Goal: Task Accomplishment & Management: Manage account settings

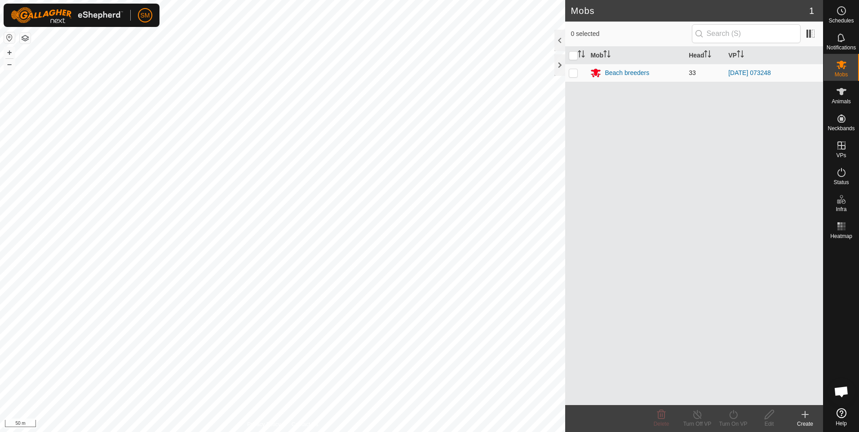
click at [571, 71] on p-checkbox at bounding box center [573, 72] width 9 height 7
checkbox input "true"
click at [572, 75] on p-checkbox at bounding box center [573, 72] width 9 height 7
checkbox input "false"
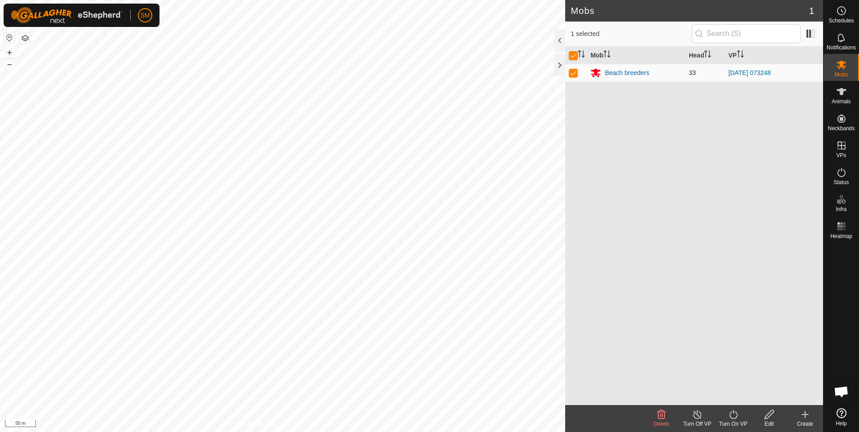
checkbox input "false"
click at [845, 99] on span "Animals" at bounding box center [841, 101] width 19 height 5
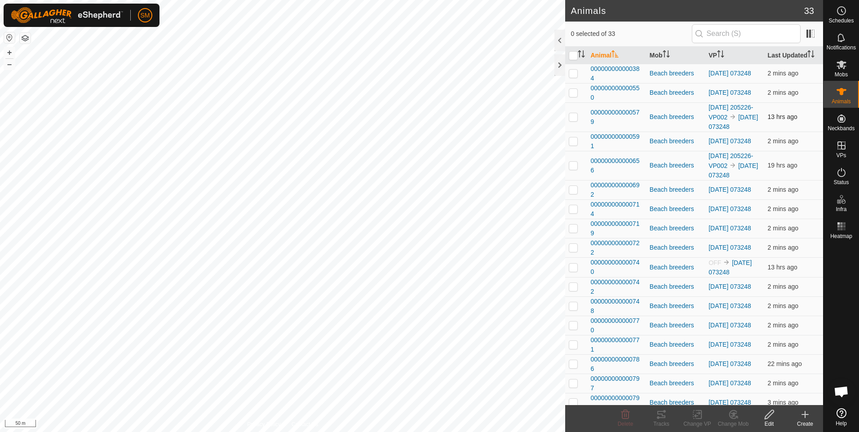
scroll to position [45, 0]
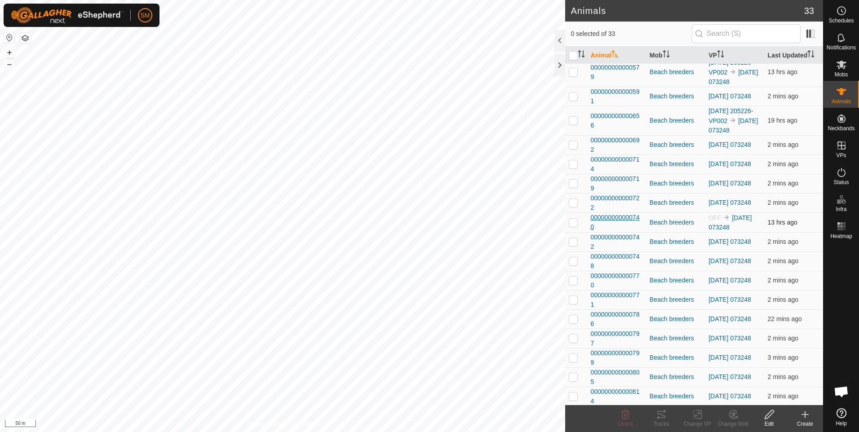
click at [612, 232] on span "000000000000740" at bounding box center [616, 222] width 52 height 19
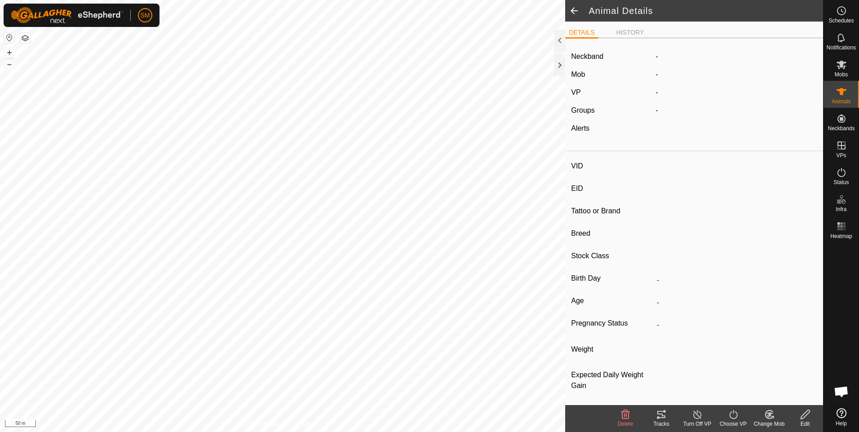
type input "-"
type input "000000000000740"
type input "TEM 740"
type input "[PERSON_NAME]"
type input "Breeder"
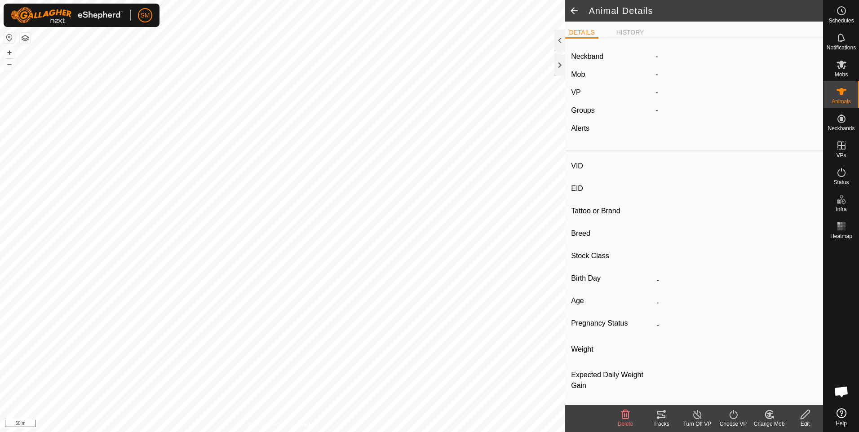
type input "-"
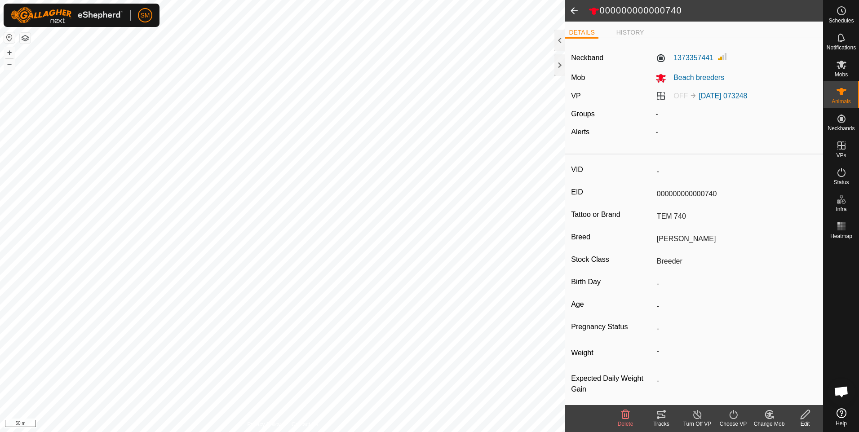
click at [731, 416] on icon at bounding box center [733, 414] width 11 height 11
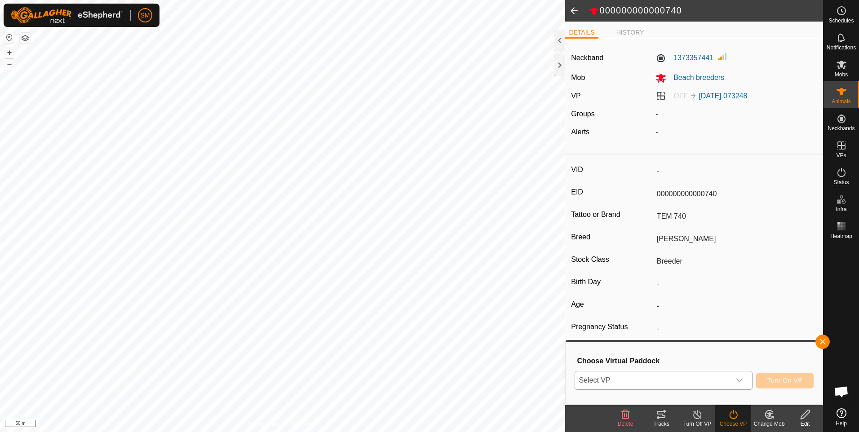
click at [743, 381] on icon "dropdown trigger" at bounding box center [739, 380] width 7 height 7
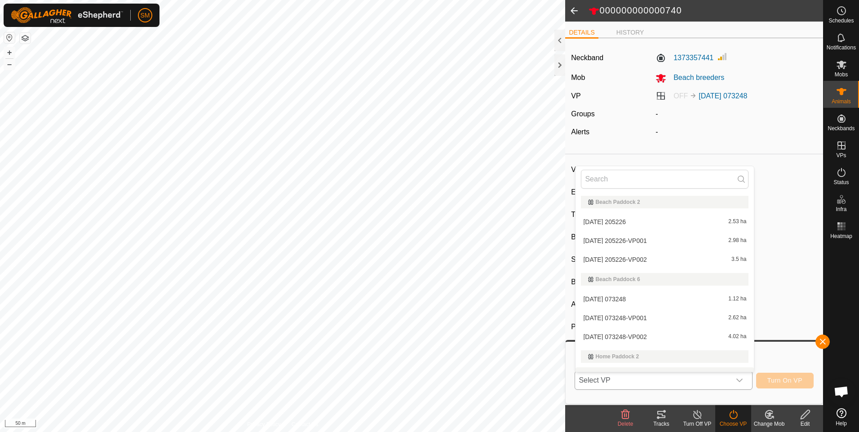
scroll to position [13, 0]
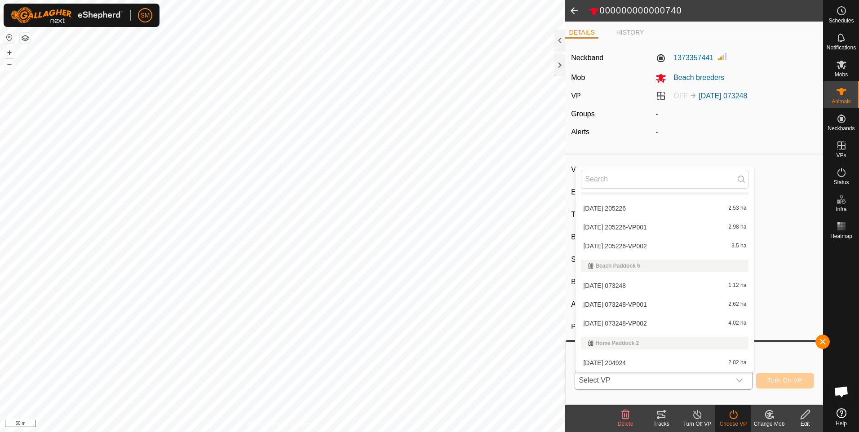
click at [652, 287] on li "[DATE] 073248 1.12 ha" at bounding box center [665, 286] width 178 height 18
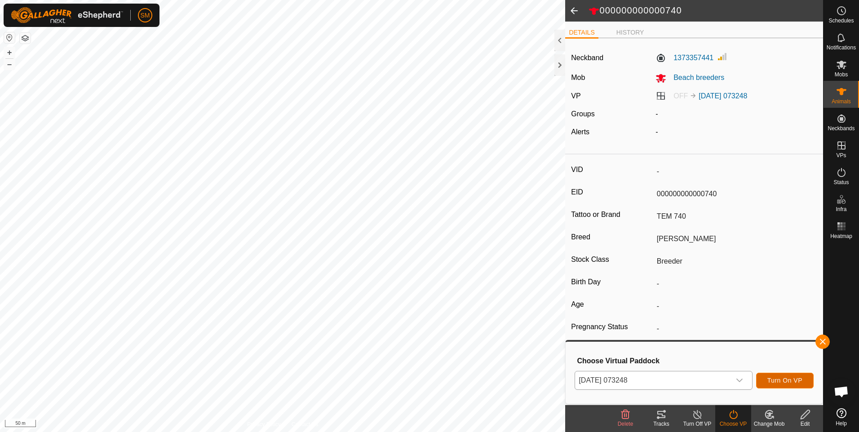
click at [777, 378] on span "Turn On VP" at bounding box center [784, 380] width 35 height 7
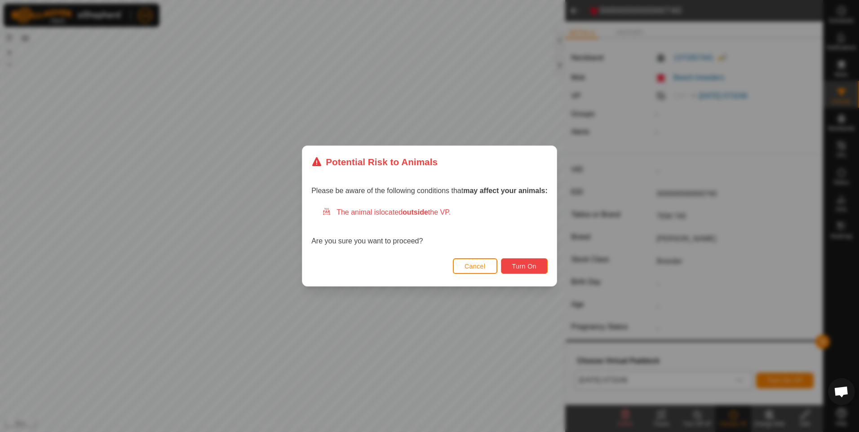
click at [521, 267] on span "Turn On" at bounding box center [524, 266] width 24 height 7
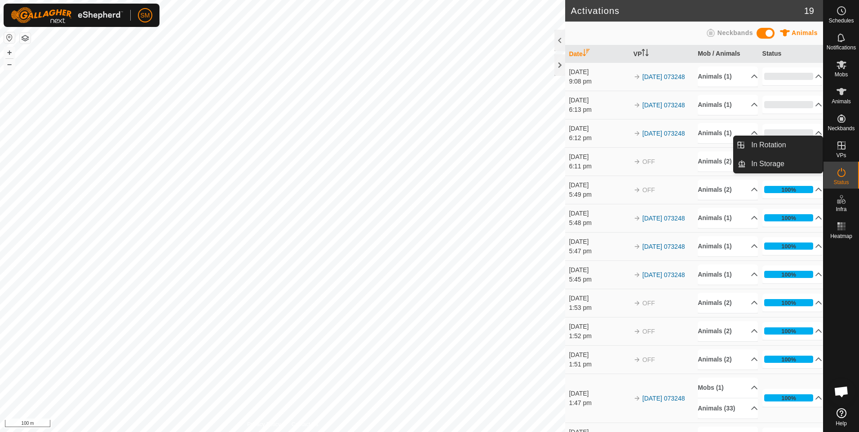
click at [841, 153] on span "VPs" at bounding box center [841, 155] width 10 height 5
click at [775, 145] on link "In Rotation" at bounding box center [784, 145] width 77 height 18
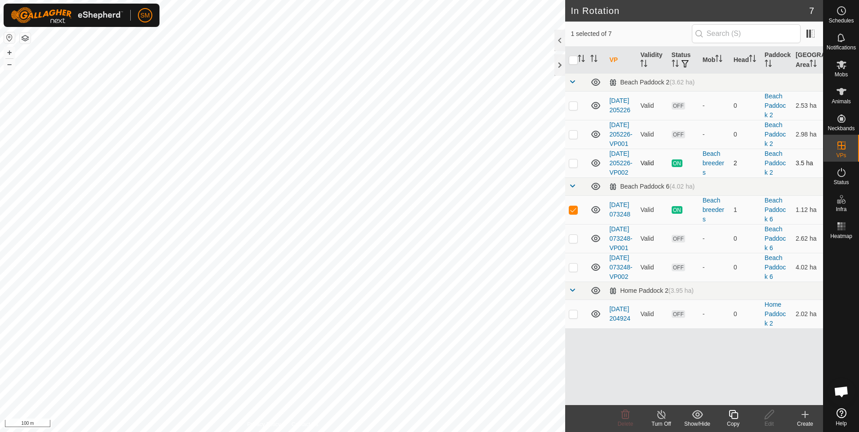
click at [574, 167] on p-checkbox at bounding box center [573, 162] width 9 height 7
checkbox input "true"
click at [574, 213] on p-checkbox at bounding box center [573, 209] width 9 height 7
checkbox input "false"
click at [619, 176] on link "[DATE] 205226-VP002" at bounding box center [620, 163] width 23 height 26
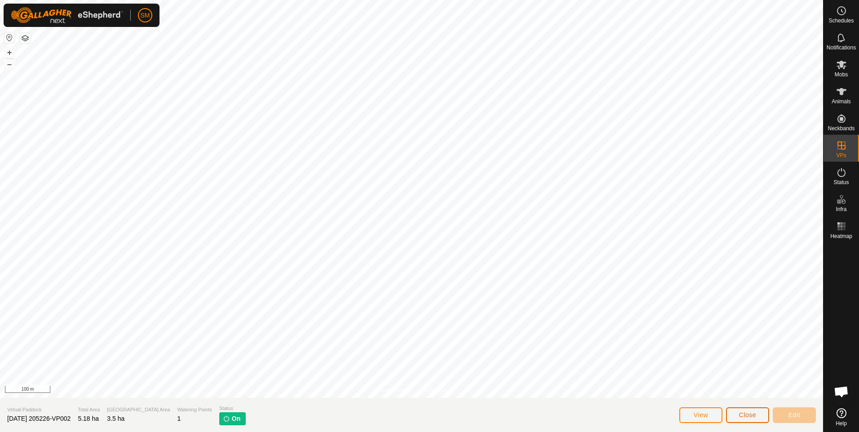
click at [747, 412] on span "Close" at bounding box center [747, 415] width 17 height 7
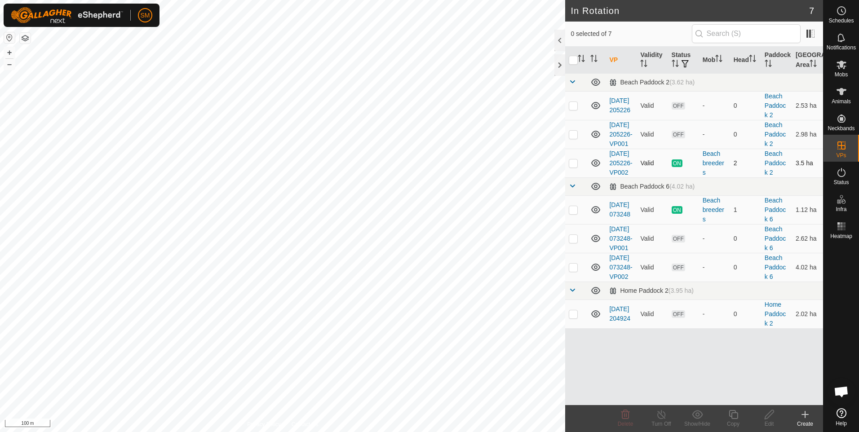
click at [571, 167] on p-checkbox at bounding box center [573, 162] width 9 height 7
checkbox input "true"
click at [659, 417] on icon at bounding box center [661, 414] width 11 height 11
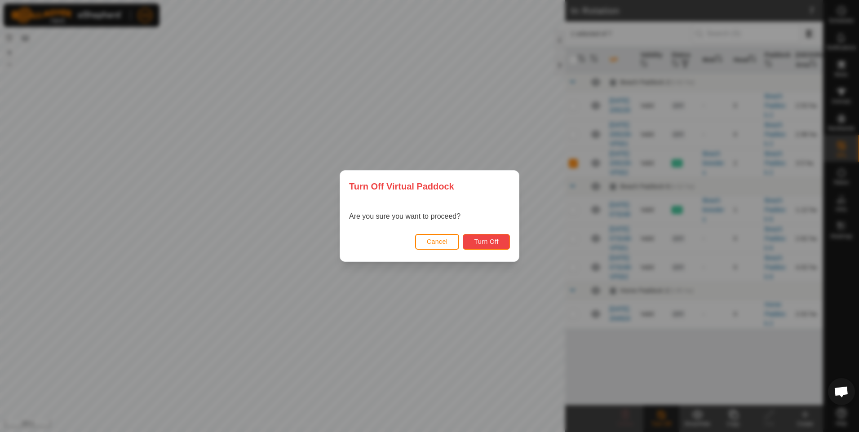
click at [486, 239] on span "Turn Off" at bounding box center [486, 241] width 25 height 7
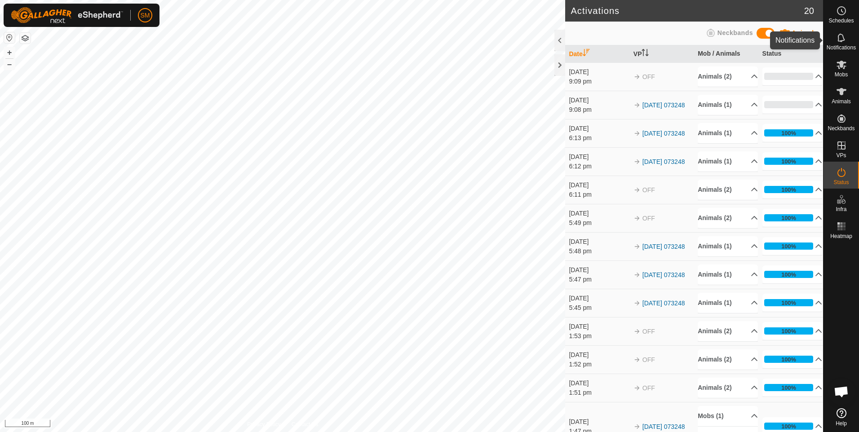
click at [837, 40] on icon at bounding box center [841, 37] width 11 height 11
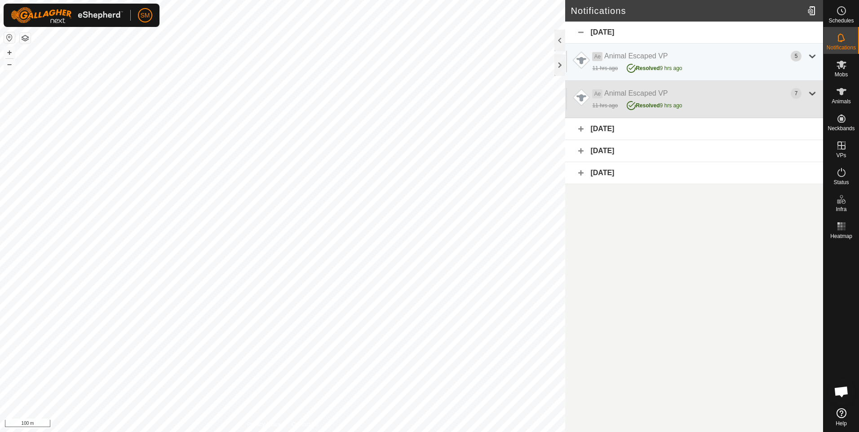
click at [812, 94] on div at bounding box center [812, 93] width 11 height 11
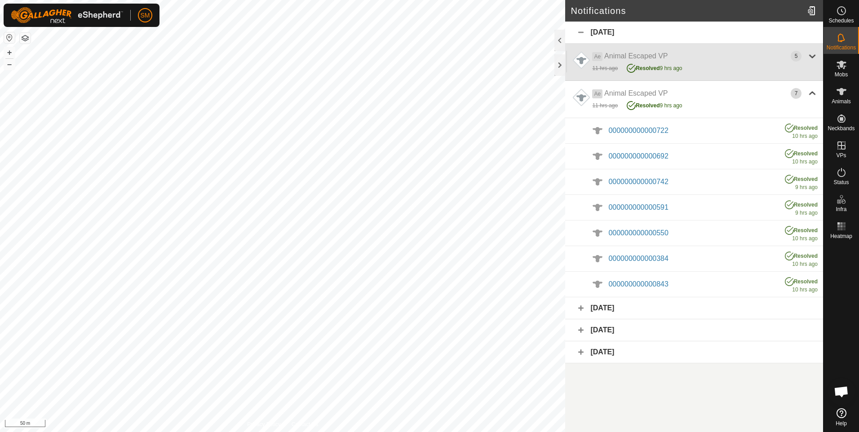
click at [813, 56] on div at bounding box center [812, 56] width 11 height 11
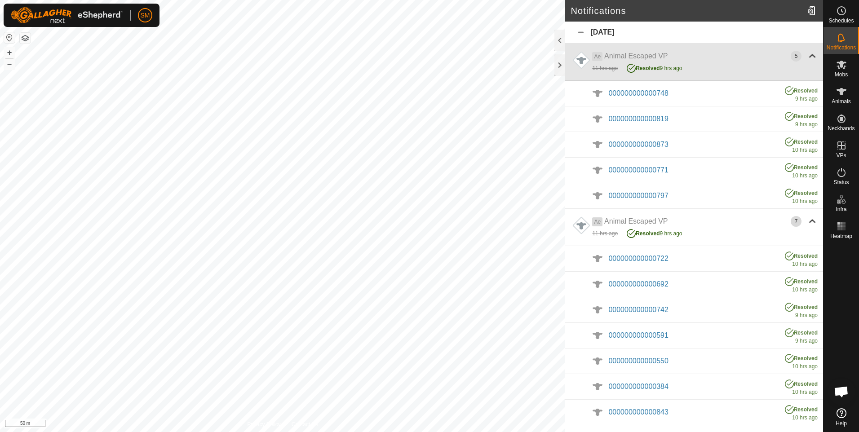
click at [809, 55] on div at bounding box center [812, 56] width 11 height 11
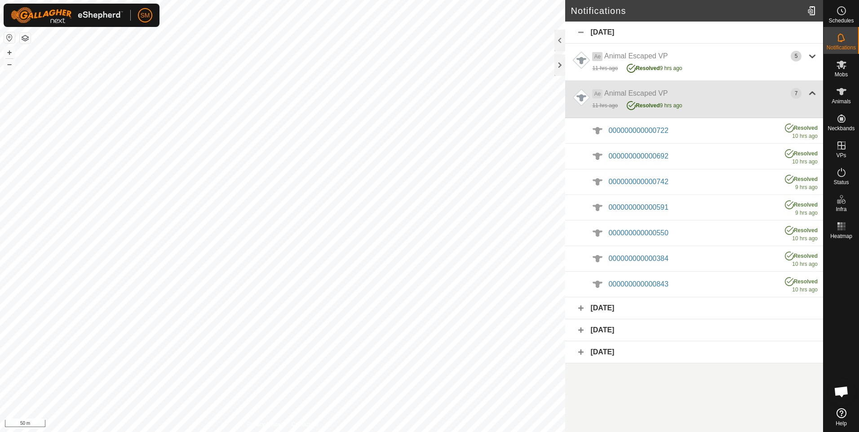
click at [809, 91] on div at bounding box center [812, 93] width 11 height 11
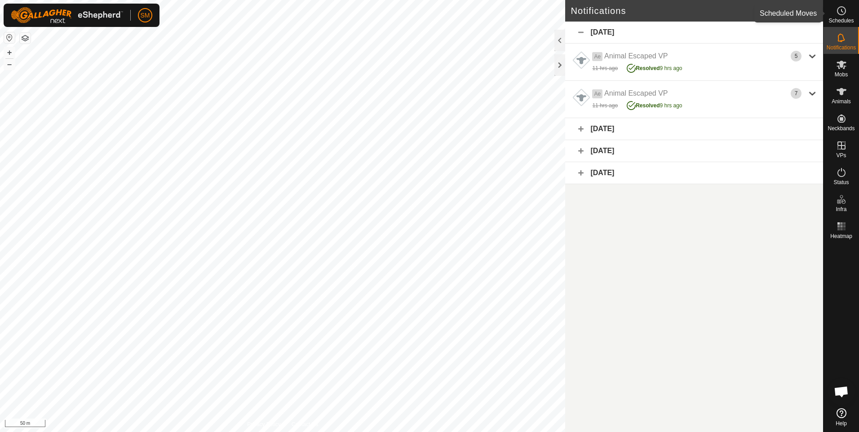
click at [844, 18] on span "Schedules" at bounding box center [840, 20] width 25 height 5
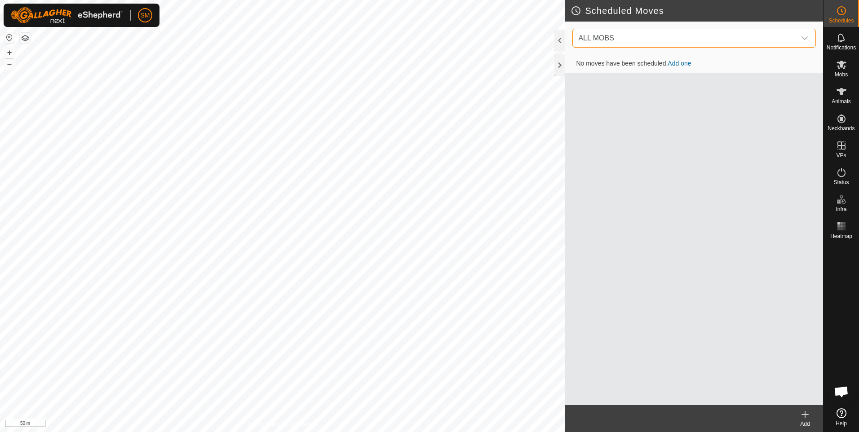
click at [751, 42] on span "ALL MOBS" at bounding box center [685, 38] width 221 height 18
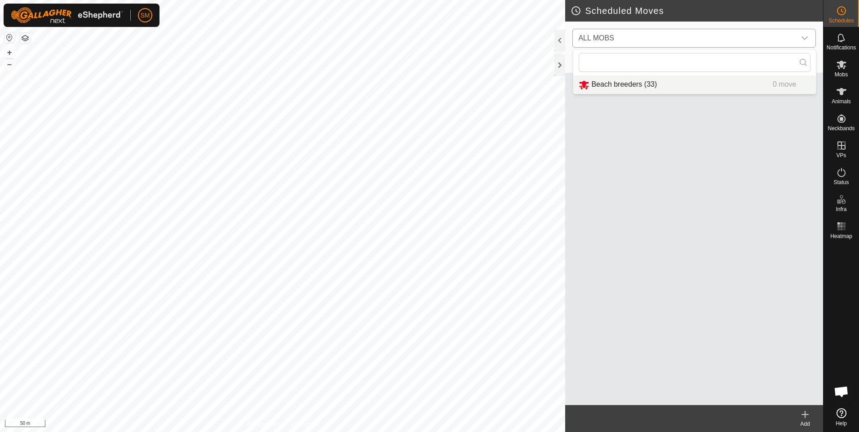
click at [617, 84] on li "Beach breeders (33) 0 move" at bounding box center [694, 84] width 243 height 18
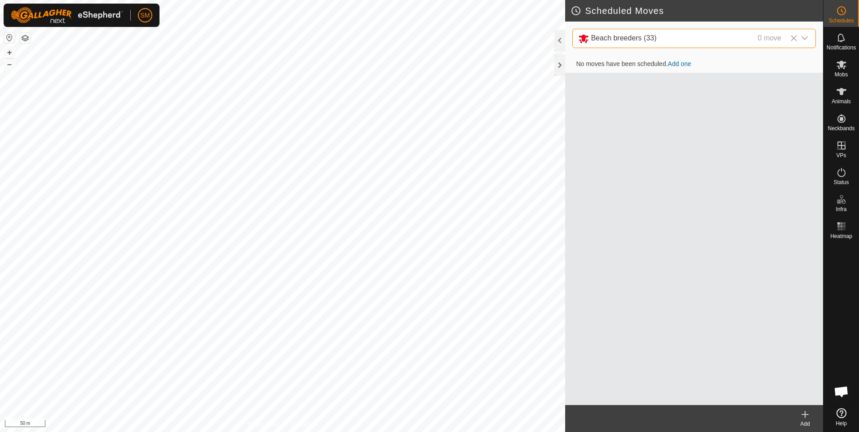
click at [681, 66] on link "Add one" at bounding box center [679, 63] width 23 height 7
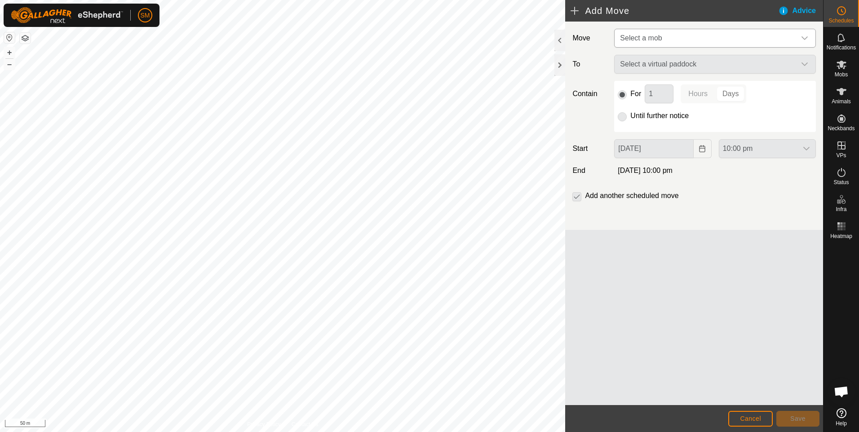
click at [805, 37] on icon "dropdown trigger" at bounding box center [804, 38] width 7 height 7
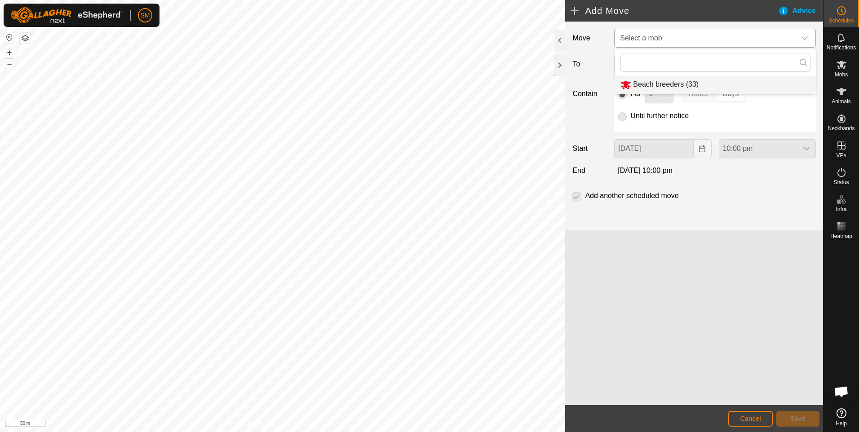
click at [667, 85] on li "Beach breeders (33)" at bounding box center [715, 84] width 201 height 18
click at [804, 63] on icon "dropdown trigger" at bounding box center [804, 64] width 7 height 7
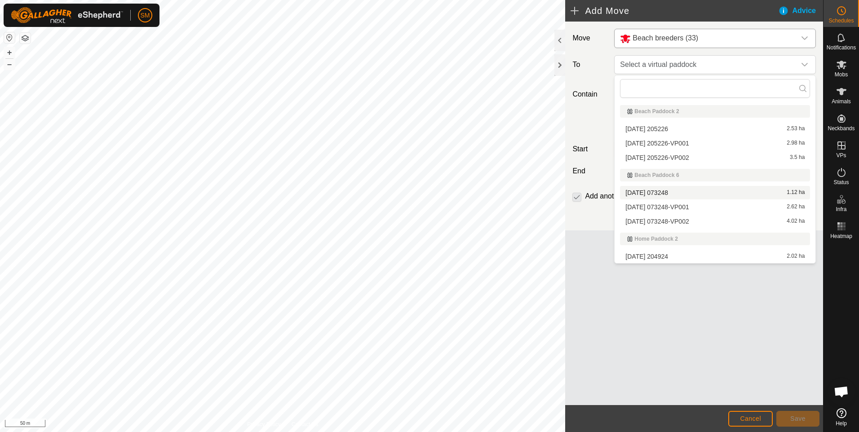
click at [666, 190] on li "[DATE] 073248 1.12 ha" at bounding box center [715, 192] width 190 height 13
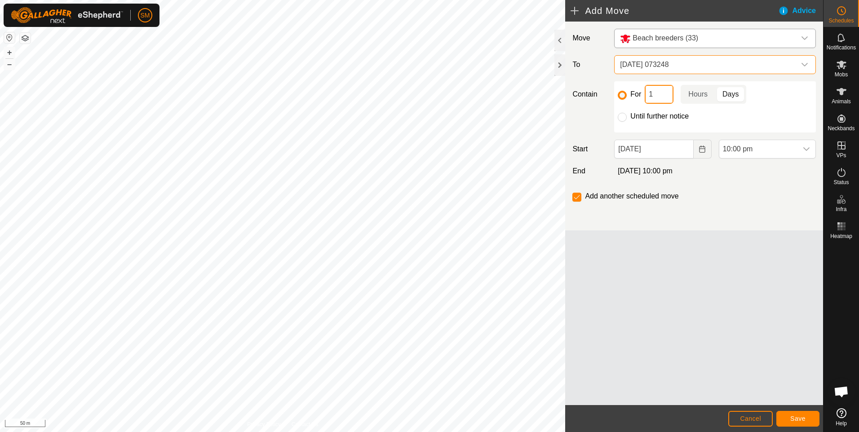
click at [661, 93] on input "1" at bounding box center [659, 94] width 29 height 19
click at [694, 93] on p-togglebutton "Hours" at bounding box center [698, 94] width 35 height 19
click at [791, 417] on span "Save" at bounding box center [797, 418] width 15 height 7
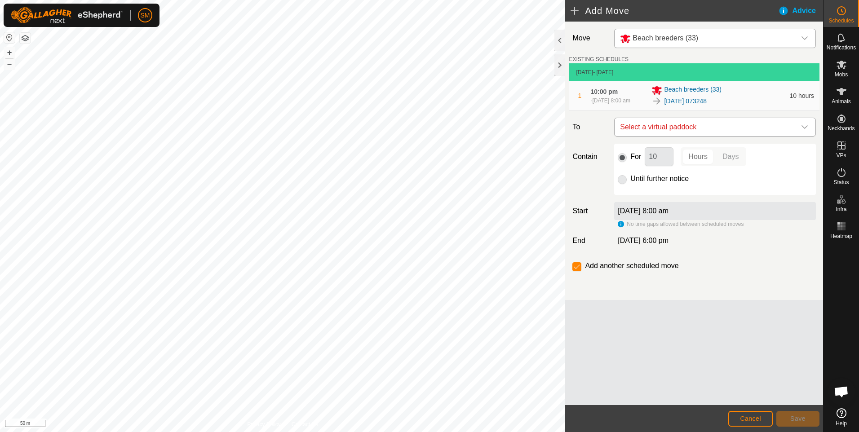
click at [803, 124] on icon "dropdown trigger" at bounding box center [804, 127] width 7 height 7
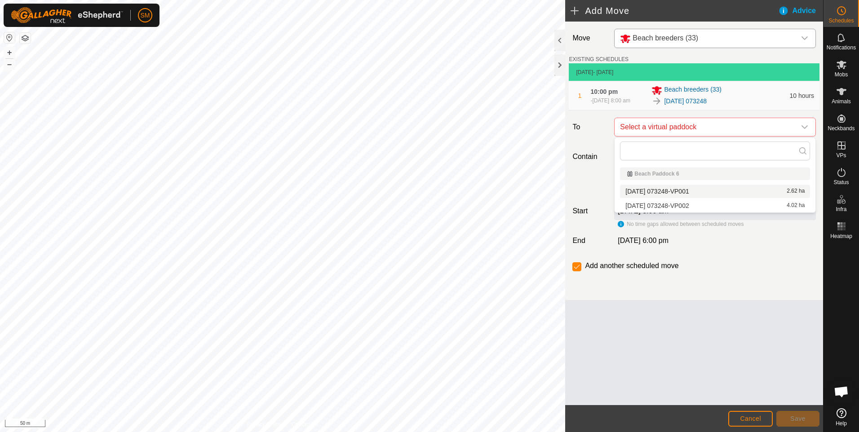
click at [690, 191] on li "[DATE] 073248-VP001 2.62 ha" at bounding box center [715, 191] width 190 height 13
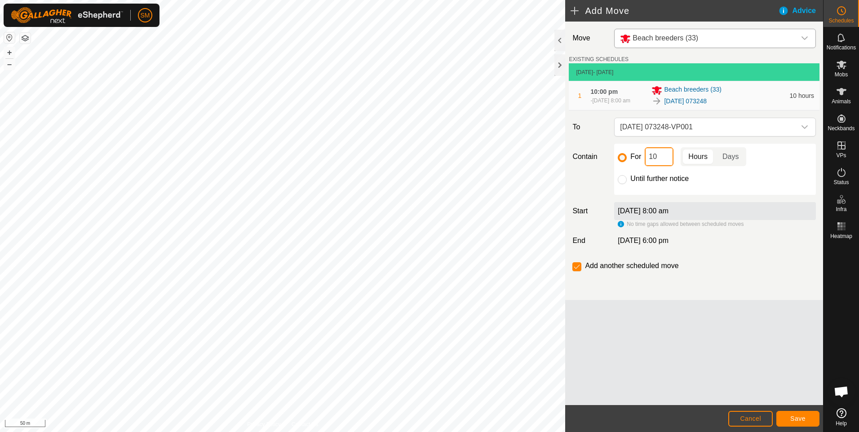
click at [662, 156] on input "10" at bounding box center [659, 156] width 29 height 19
type input "1"
click at [728, 156] on p-togglebutton "Days" at bounding box center [730, 156] width 31 height 19
click at [793, 415] on span "Save" at bounding box center [797, 418] width 15 height 7
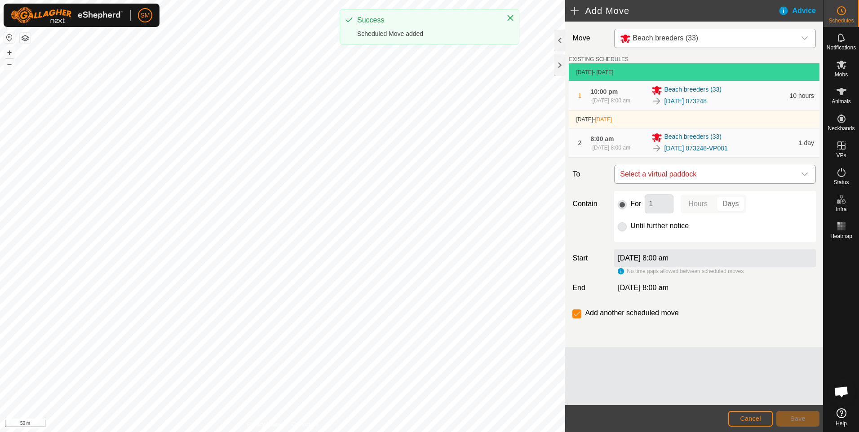
click at [803, 175] on icon "dropdown trigger" at bounding box center [804, 175] width 6 height 4
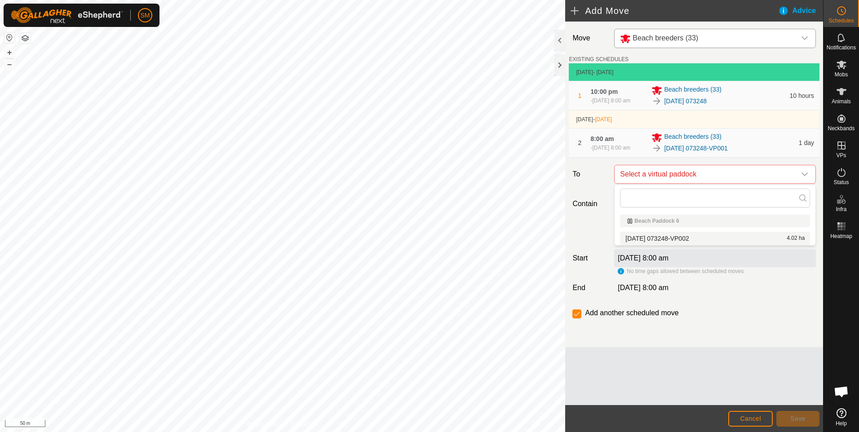
click at [721, 236] on li "[DATE] 073248-VP002 4.02 ha" at bounding box center [715, 238] width 190 height 13
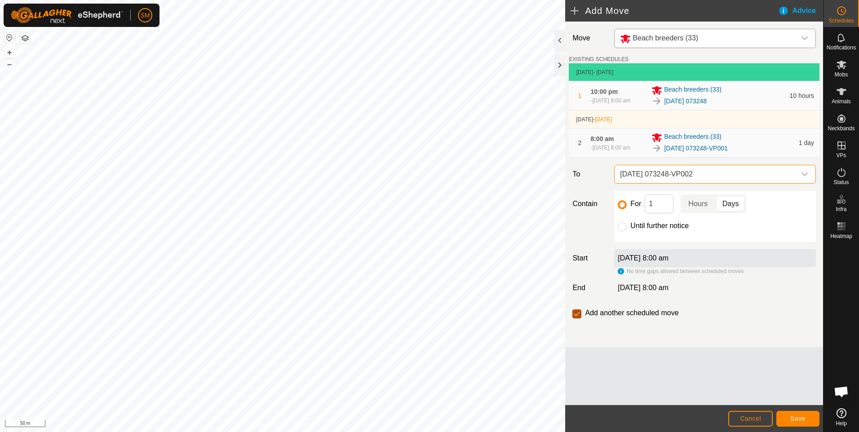
click at [574, 314] on input "checkbox" at bounding box center [576, 314] width 9 height 9
checkbox input "false"
click at [790, 414] on button "Save" at bounding box center [797, 419] width 43 height 16
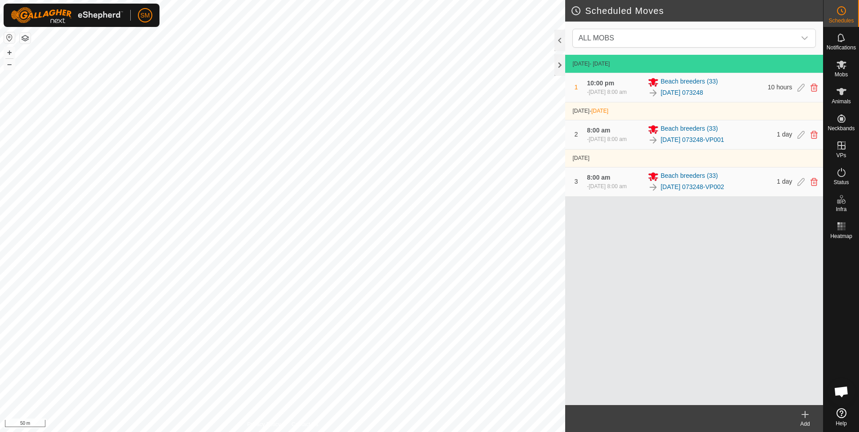
click at [841, 415] on icon at bounding box center [842, 413] width 10 height 10
click at [843, 72] on span "Mobs" at bounding box center [841, 74] width 13 height 5
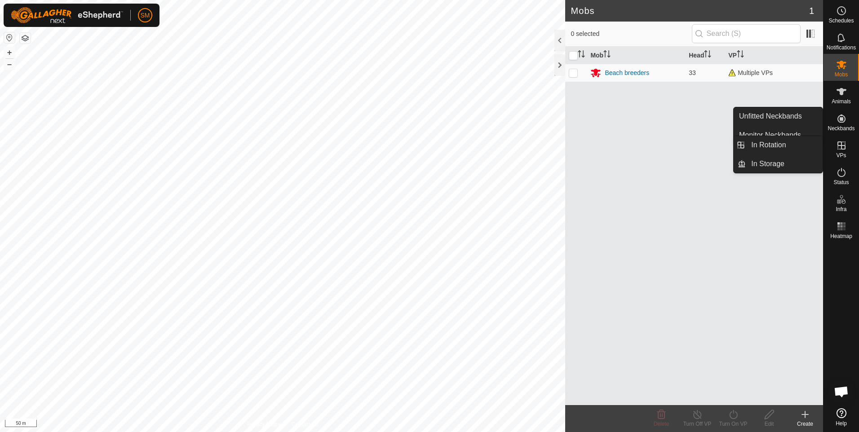
click at [842, 144] on icon at bounding box center [841, 145] width 11 height 11
click at [801, 143] on link "In Rotation" at bounding box center [784, 145] width 77 height 18
